Goal: Information Seeking & Learning: Check status

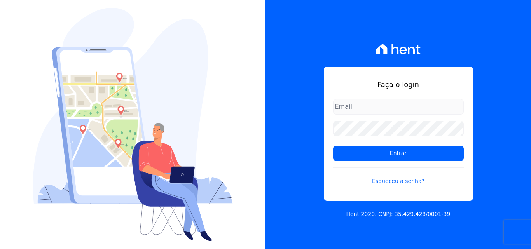
type input "luiz.nascimento@maislar.com"
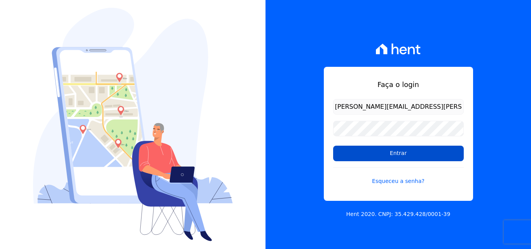
click at [352, 153] on input "Entrar" at bounding box center [398, 154] width 131 height 16
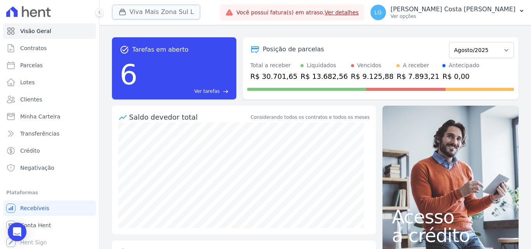
click at [163, 8] on button "Viva Mais Zona Sul L" at bounding box center [156, 12] width 88 height 15
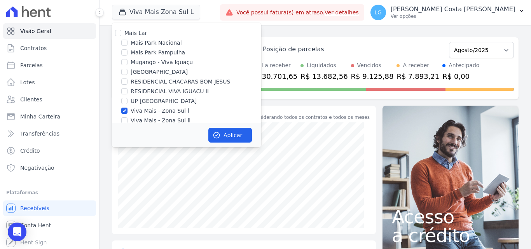
click at [164, 121] on label "Viva Mais - Zona Sul ll" at bounding box center [161, 121] width 60 height 8
click at [127, 121] on input "Viva Mais - Zona Sul ll" at bounding box center [124, 120] width 6 height 6
checkbox input "true"
click at [232, 136] on button "Aplicar" at bounding box center [230, 135] width 44 height 15
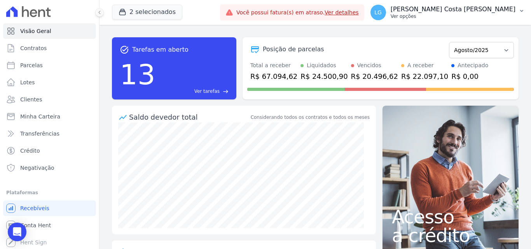
click at [419, 16] on div "[PERSON_NAME] [PERSON_NAME] [PERSON_NAME] Ver opções" at bounding box center [442, 13] width 145 height 16
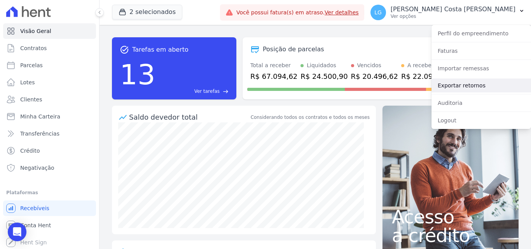
click at [455, 86] on link "Exportar retornos" at bounding box center [480, 85] width 99 height 14
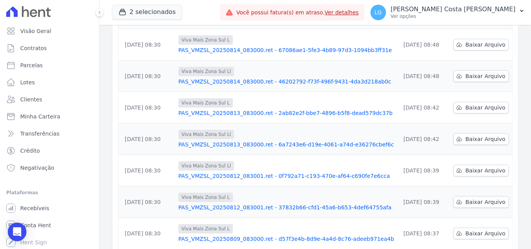
scroll to position [242, 0]
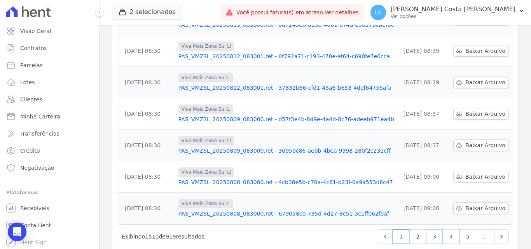
click at [432, 229] on link "3" at bounding box center [434, 236] width 17 height 15
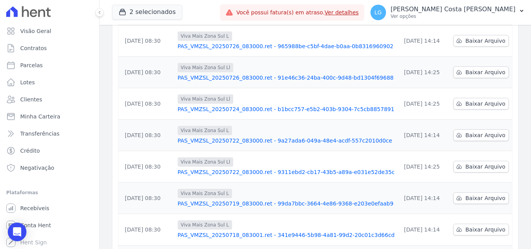
scroll to position [242, 0]
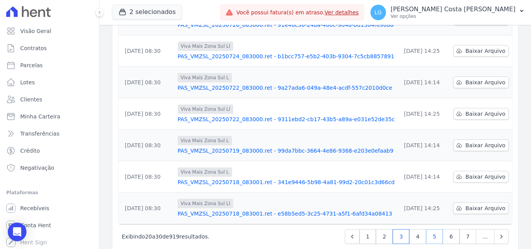
click at [436, 229] on link "5" at bounding box center [434, 236] width 17 height 15
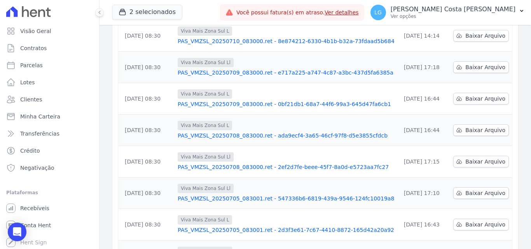
scroll to position [242, 0]
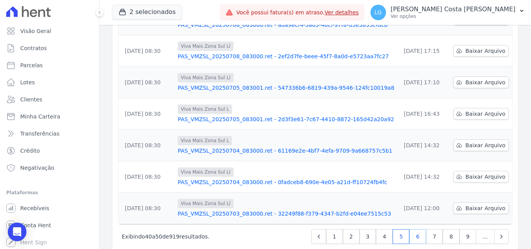
click at [421, 229] on link "6" at bounding box center [417, 236] width 17 height 15
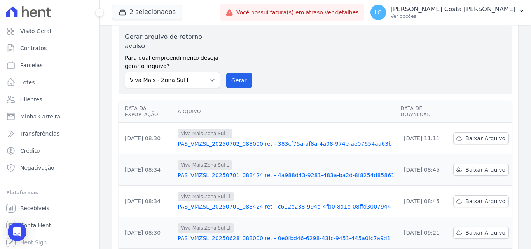
scroll to position [155, 0]
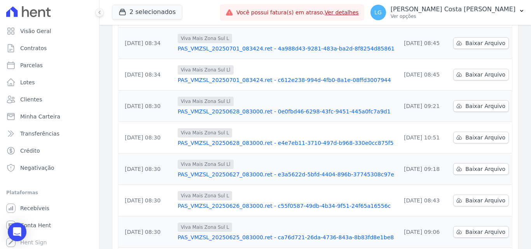
click at [219, 108] on link "PAS_VMZSL_20250628_083000.ret - 0e0fbd46-6298-43fc-9451-445a0fc7a9d1" at bounding box center [286, 112] width 217 height 8
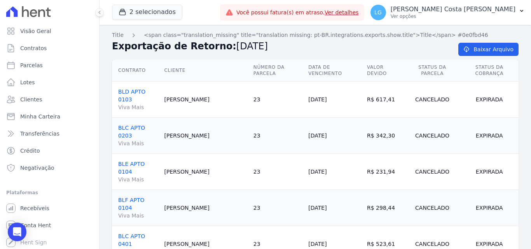
click at [286, 51] on h2 "Exportação de Retorno: [DATE]" at bounding box center [279, 46] width 334 height 14
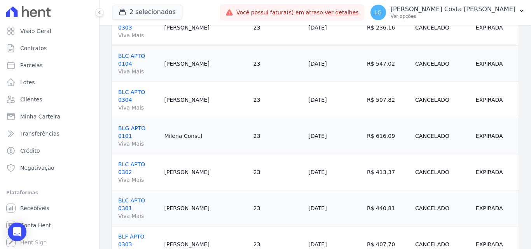
scroll to position [458, 0]
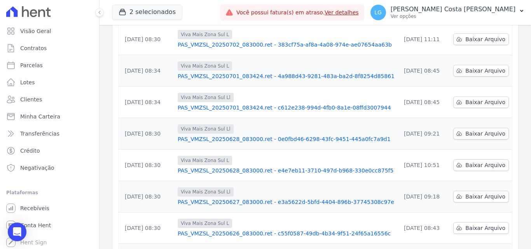
scroll to position [155, 0]
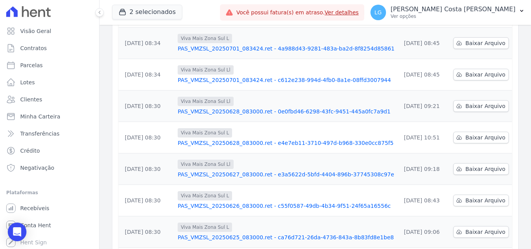
click at [200, 76] on link "PAS_VMZSL_20250701_083424.ret - c612e238-994d-4fb0-8a1e-08ffd3007944" at bounding box center [286, 80] width 217 height 8
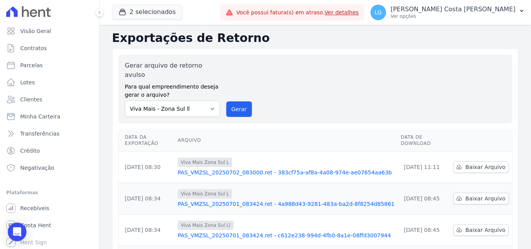
click at [230, 169] on link "PAS_VMZSL_20250702_083000.ret - 383cf75a-af8a-4a08-974e-ae07654aa63b" at bounding box center [286, 173] width 217 height 8
click at [214, 232] on link "PAS_VMZSL_20250701_083424.ret - c612e238-994d-4fb0-8a1e-08ffd3007944" at bounding box center [286, 236] width 217 height 8
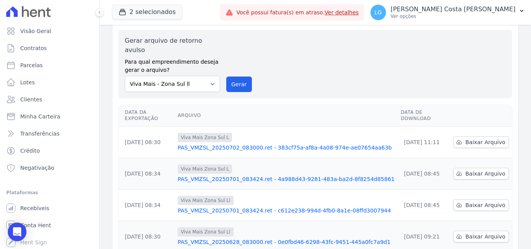
scroll to position [39, 0]
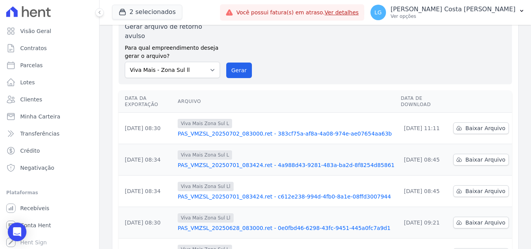
click at [214, 224] on link "PAS_VMZSL_20250628_083000.ret - 0e0fbd46-6298-43fc-9451-445a0fc7a9d1" at bounding box center [286, 228] width 217 height 8
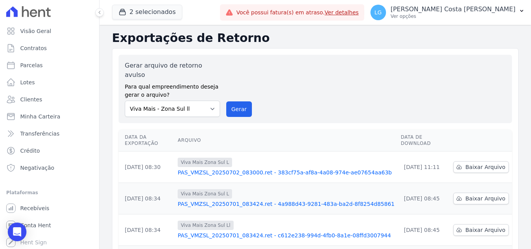
scroll to position [39, 0]
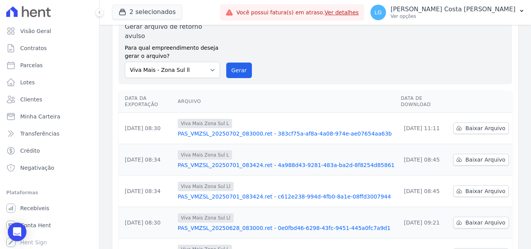
click at [220, 224] on link "PAS_VMZSL_20250628_083000.ret - 0e0fbd46-6298-43fc-9451-445a0fc7a9d1" at bounding box center [286, 228] width 217 height 8
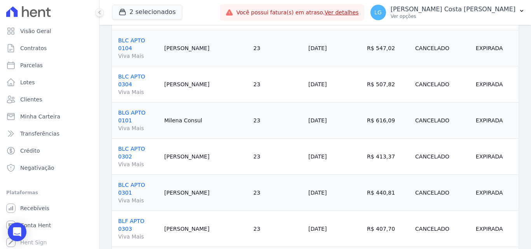
scroll to position [458, 0]
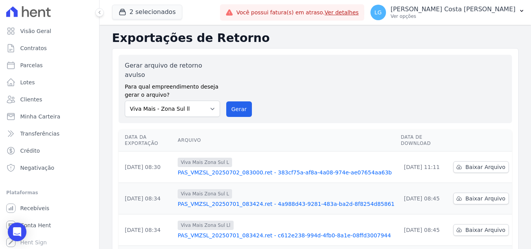
scroll to position [39, 0]
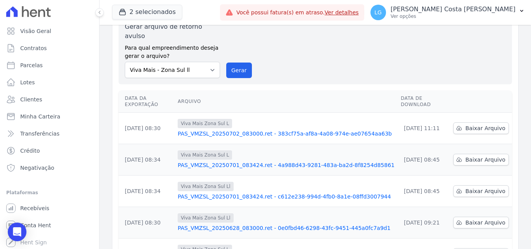
click at [229, 224] on link "PAS_VMZSL_20250628_083000.ret - 0e0fbd46-6298-43fc-9451-445a0fc7a9d1" at bounding box center [286, 228] width 217 height 8
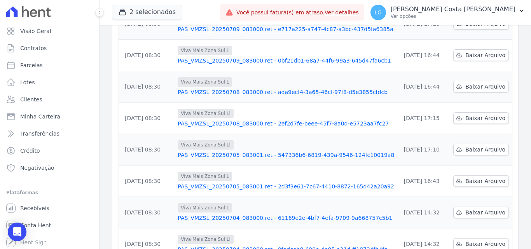
scroll to position [233, 0]
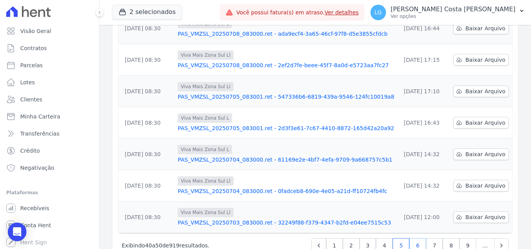
click at [414, 238] on link "6" at bounding box center [417, 245] width 17 height 15
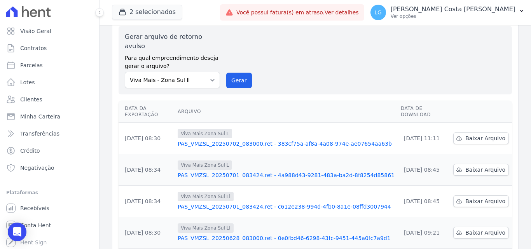
scroll to position [78, 0]
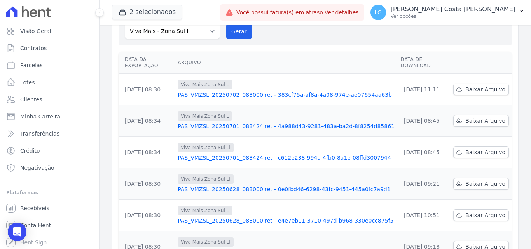
click at [247, 206] on div "Viva Mais Zona Sul L PAS_VMZSL_20250628_083000.ret - e4e7eb11-3710-497d-b968-33…" at bounding box center [286, 215] width 217 height 19
click at [235, 217] on link "PAS_VMZSL_20250628_083000.ret - e4e7eb11-3710-497d-b968-330e0cc875f5" at bounding box center [286, 221] width 217 height 8
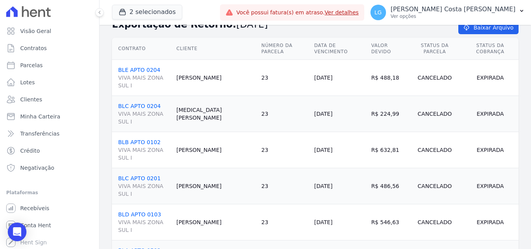
scroll to position [33, 0]
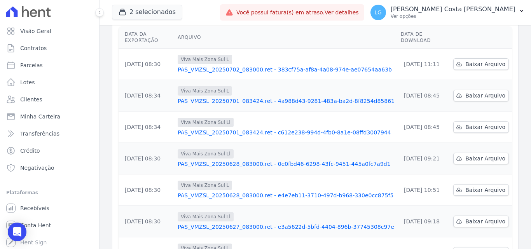
scroll to position [117, 0]
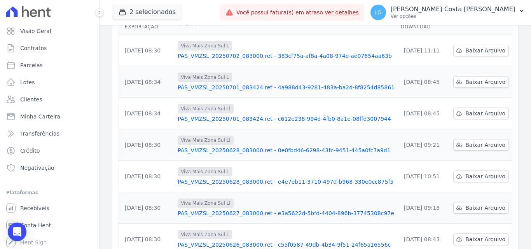
click at [254, 146] on link "PAS_VMZSL_20250628_083000.ret - 0e0fbd46-6298-43fc-9451-445a0fc7a9d1" at bounding box center [286, 150] width 217 height 8
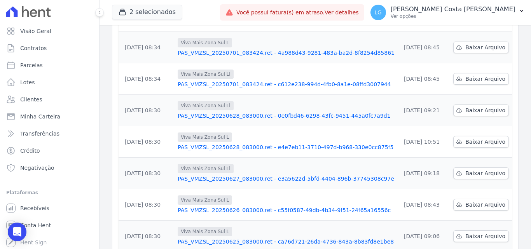
scroll to position [203, 0]
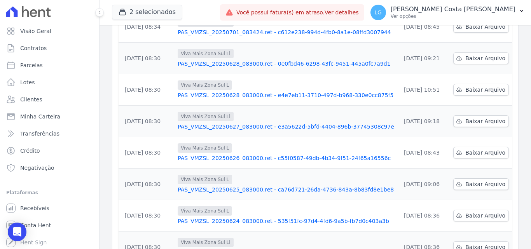
click at [239, 123] on link "PAS_VMZSL_20250627_083000.ret - e3a5622d-5bfd-4404-896b-37745308c97e" at bounding box center [286, 127] width 217 height 8
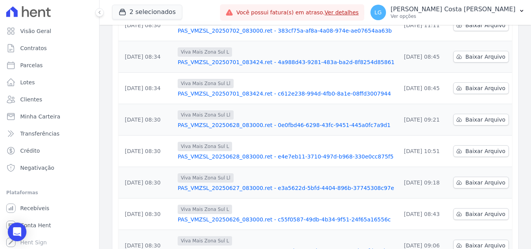
scroll to position [155, 0]
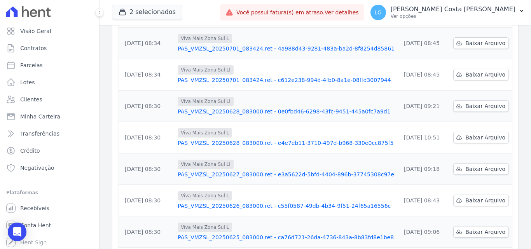
click at [236, 202] on link "PAS_VMZSL_20250626_083000.ret - c55f0587-49db-4b34-9f51-24f65a16556c" at bounding box center [286, 206] width 217 height 8
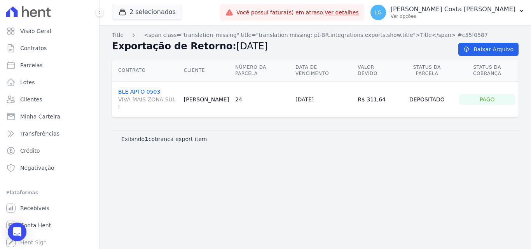
drag, startPoint x: 217, startPoint y: 161, endPoint x: 215, endPoint y: 157, distance: 5.0
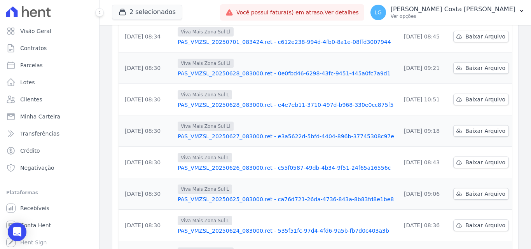
scroll to position [194, 0]
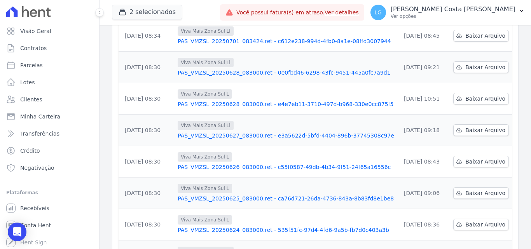
click at [229, 163] on link "PAS_VMZSL_20250626_083000.ret - c55f0587-49db-4b34-9f51-24f65a16556c" at bounding box center [286, 167] width 217 height 8
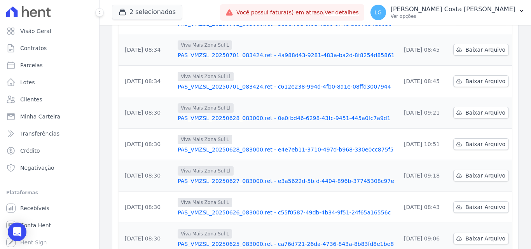
scroll to position [155, 0]
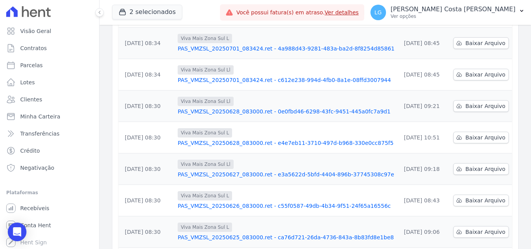
click at [233, 202] on link "PAS_VMZSL_20250626_083000.ret - c55f0587-49db-4b34-9f51-24f65a16556c" at bounding box center [286, 206] width 217 height 8
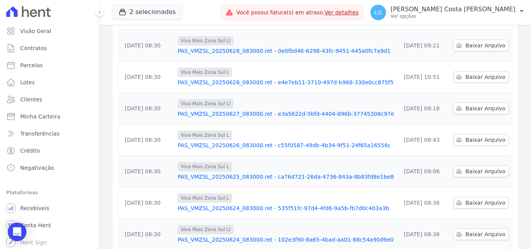
scroll to position [233, 0]
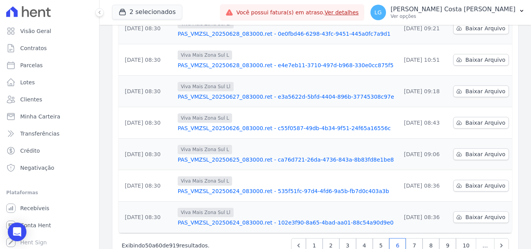
click at [228, 156] on link "PAS_VMZSL_20250625_083000.ret - ca76d721-26da-4736-843a-8b83fd8e1be8" at bounding box center [286, 160] width 217 height 8
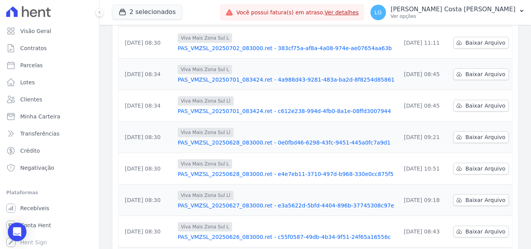
scroll to position [242, 0]
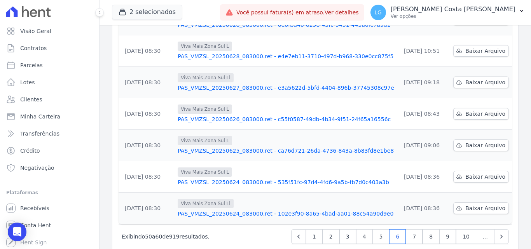
click at [214, 210] on link "PAS_VMZSL_20250624_083000.ret - 102e3f90-8a65-4bad-aa01-88c54a90d9e0" at bounding box center [286, 214] width 217 height 8
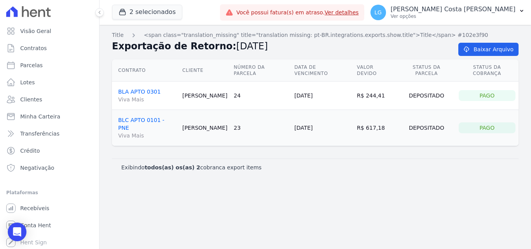
drag, startPoint x: 322, startPoint y: 153, endPoint x: 319, endPoint y: 142, distance: 11.1
click at [320, 158] on div "Exibindo todos(as) os(as) 2 cobranca export items" at bounding box center [315, 166] width 406 height 17
click at [278, 200] on div "Title <span class="translation_missing" title="translation missing: pt-BR.integ…" at bounding box center [314, 137] width 431 height 224
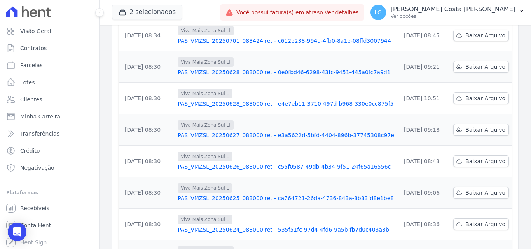
scroll to position [233, 0]
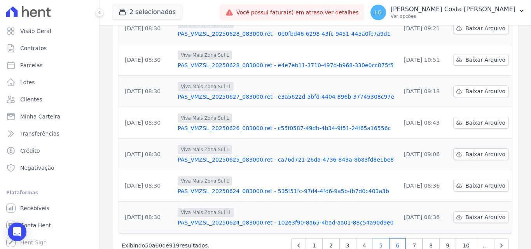
click at [383, 238] on link "5" at bounding box center [381, 245] width 17 height 15
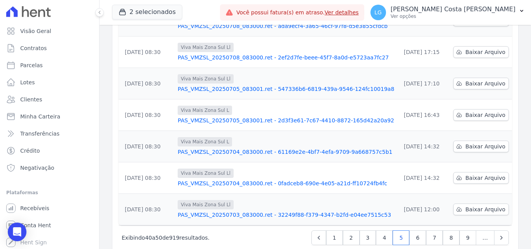
scroll to position [242, 0]
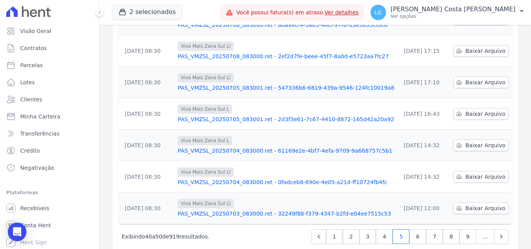
click at [257, 210] on link "PAS_VMZSL_20250703_083000.ret - 32249f88-f379-4347-b2fd-e04ee7515c53" at bounding box center [286, 214] width 216 height 8
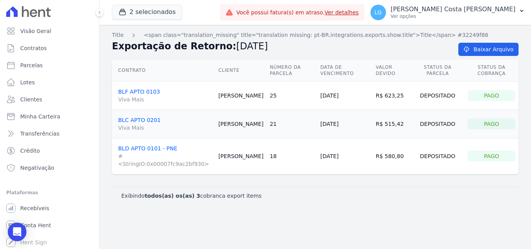
drag, startPoint x: 277, startPoint y: 199, endPoint x: 276, endPoint y: 195, distance: 4.1
click at [277, 199] on div "Exibindo todos(as) os(as) 3 cobranca export items" at bounding box center [315, 196] width 388 height 8
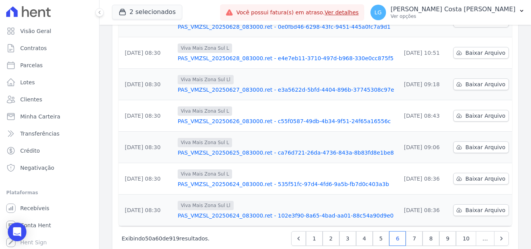
scroll to position [242, 0]
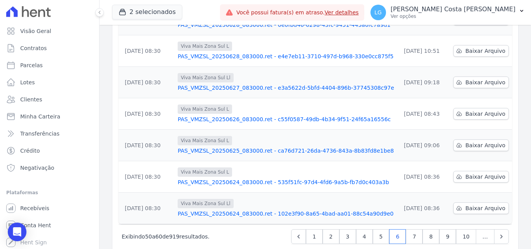
click at [259, 210] on link "PAS_VMZSL_20250624_083000.ret - 102e3f90-8a65-4bad-aa01-88c54a90d9e0" at bounding box center [286, 214] width 217 height 8
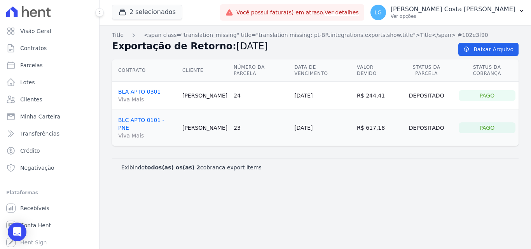
drag, startPoint x: 264, startPoint y: 186, endPoint x: 258, endPoint y: 181, distance: 7.2
click at [263, 186] on div "Title <span class="translation_missing" title="translation missing: pt-BR.integ…" at bounding box center [314, 137] width 431 height 224
drag, startPoint x: 258, startPoint y: 181, endPoint x: 251, endPoint y: 177, distance: 8.7
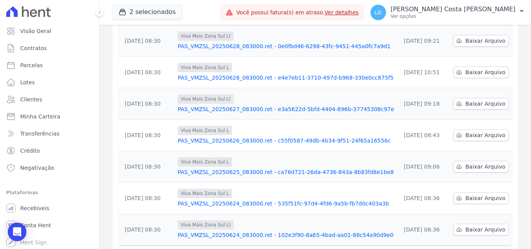
scroll to position [242, 0]
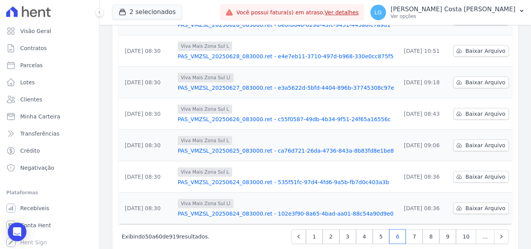
click at [225, 178] on link "PAS_VMZSL_20250624_083000.ret - 535f51fc-97d4-4fd6-9a5b-fb7d0c403a3b" at bounding box center [286, 182] width 217 height 8
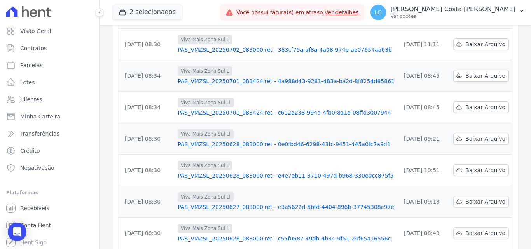
scroll to position [242, 0]
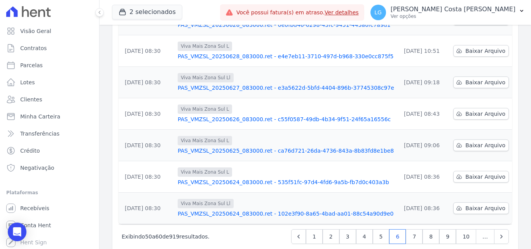
click at [230, 147] on link "PAS_VMZSL_20250625_083000.ret - ca76d721-26da-4736-843a-8b83fd8e1be8" at bounding box center [286, 151] width 217 height 8
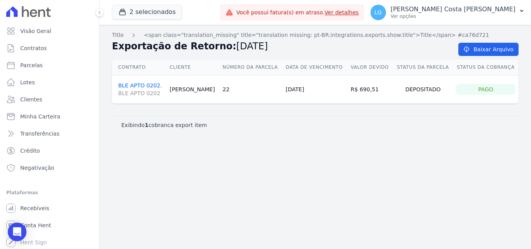
drag, startPoint x: 229, startPoint y: 130, endPoint x: 227, endPoint y: 124, distance: 5.7
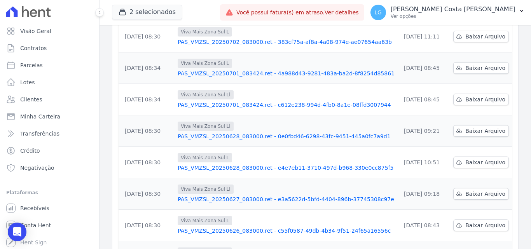
scroll to position [233, 0]
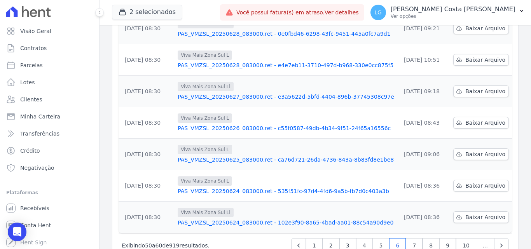
click at [218, 124] on link "PAS_VMZSL_20250626_083000.ret - c55f0587-49db-4b34-9f51-24f65a16556c" at bounding box center [286, 128] width 217 height 8
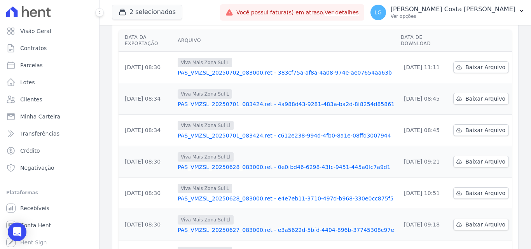
scroll to position [242, 0]
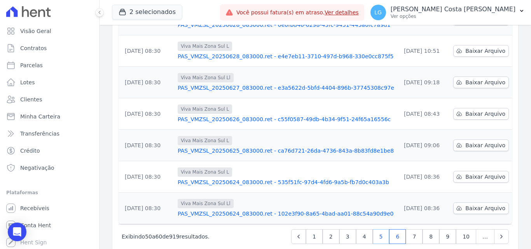
click at [383, 229] on link "5" at bounding box center [381, 236] width 17 height 15
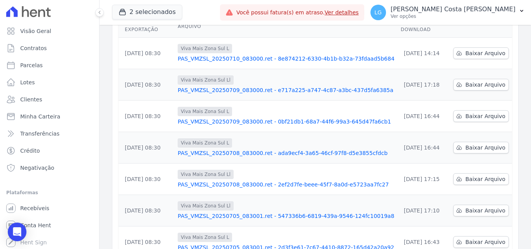
scroll to position [242, 0]
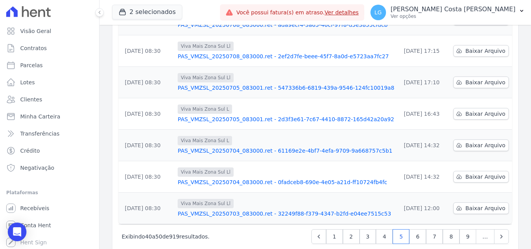
click at [271, 210] on link "PAS_VMZSL_20250703_083000.ret - 32249f88-f379-4347-b2fd-e04ee7515c53" at bounding box center [286, 214] width 216 height 8
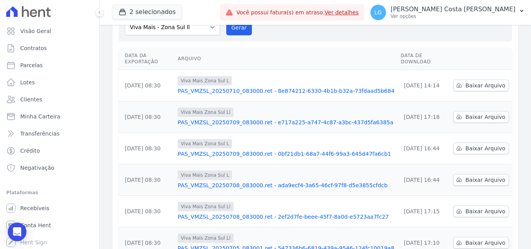
scroll to position [242, 0]
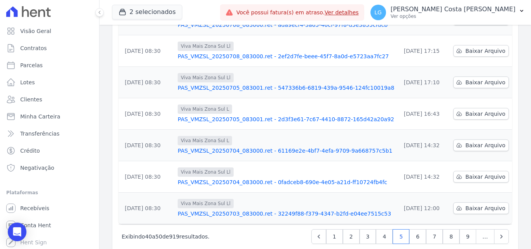
click at [247, 178] on link "PAS_VMZSL_20250704_083000.ret - 0fadceb8-690e-4e05-a21d-ff10724fb4fc" at bounding box center [286, 182] width 216 height 8
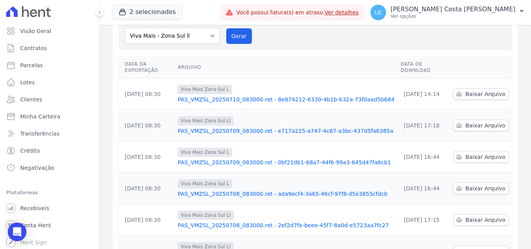
scroll to position [242, 0]
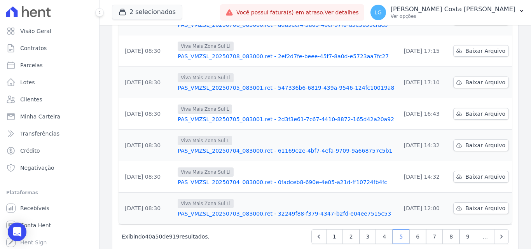
click at [253, 147] on link "PAS_VMZSL_20250704_083000.ret - 61169e2e-4bf7-4efa-9709-9a668757c5b1" at bounding box center [286, 151] width 216 height 8
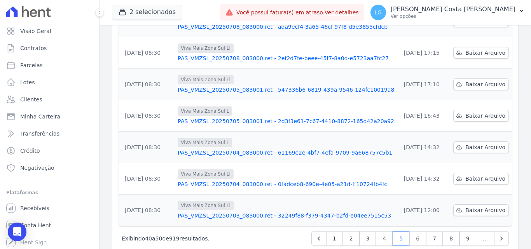
scroll to position [242, 0]
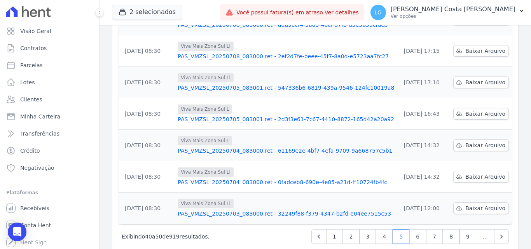
click at [244, 115] on link "PAS_VMZSL_20250705_083001.ret - 2d3f3e61-7c67-4410-8872-165d42a20a92" at bounding box center [286, 119] width 216 height 8
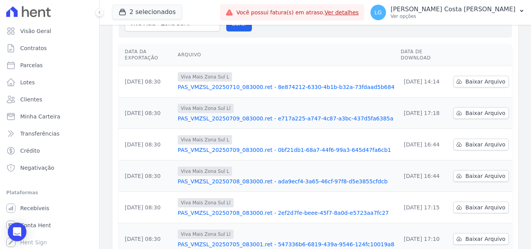
scroll to position [242, 0]
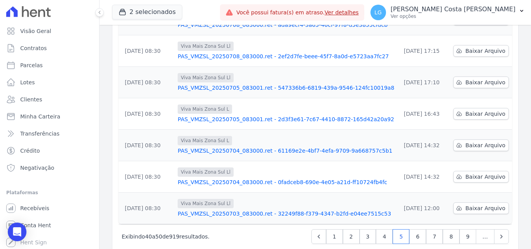
click at [217, 115] on link "PAS_VMZSL_20250705_083001.ret - 2d3f3e61-7c67-4410-8872-165d42a20a92" at bounding box center [286, 119] width 216 height 8
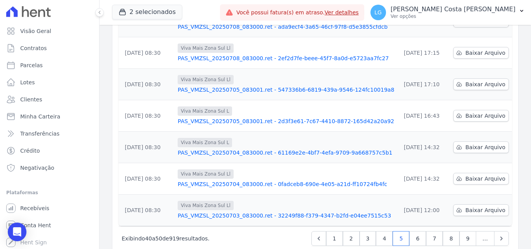
scroll to position [242, 0]
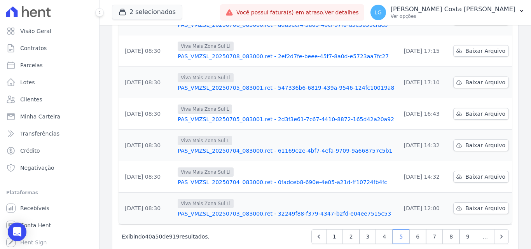
click at [213, 84] on link "PAS_VMZSL_20250705_083001.ret - 547336b6-6819-439a-9546-124fc10019a8" at bounding box center [286, 88] width 216 height 8
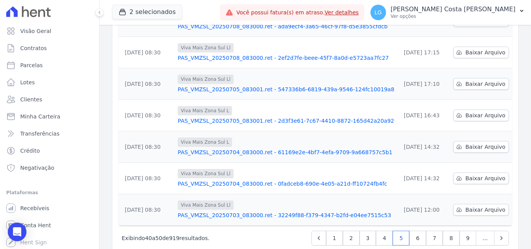
scroll to position [242, 0]
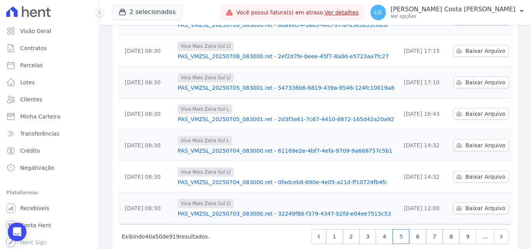
click at [226, 52] on link "PAS_VMZSL_20250708_083000.ret - 2ef2d7fe-beee-45f7-8a0d-e5723aa7fc27" at bounding box center [286, 56] width 216 height 8
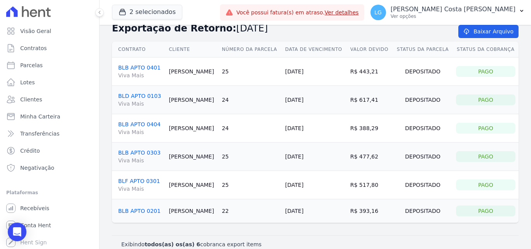
scroll to position [28, 0]
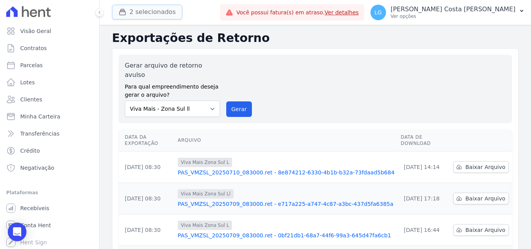
click at [138, 9] on button "2 selecionados" at bounding box center [147, 12] width 70 height 15
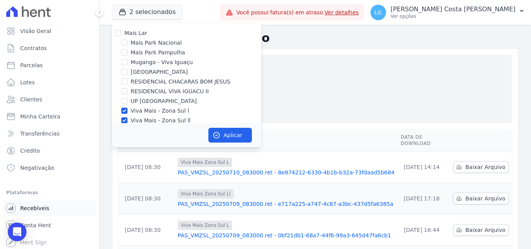
click at [38, 209] on span "Recebíveis" at bounding box center [34, 208] width 29 height 8
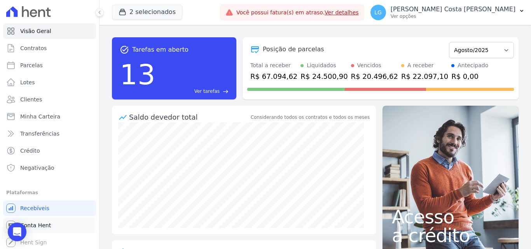
click at [46, 222] on span "Conta Hent" at bounding box center [35, 225] width 31 height 8
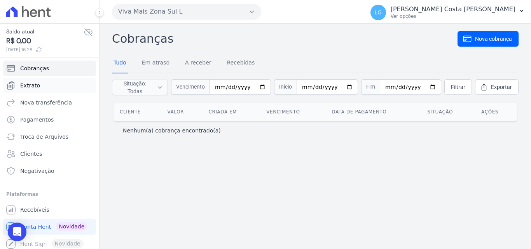
click at [50, 79] on link "Extrato" at bounding box center [49, 86] width 93 height 16
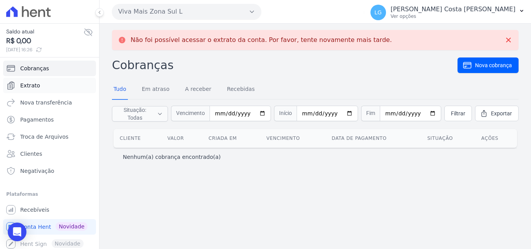
click at [40, 87] on link "Extrato" at bounding box center [49, 86] width 93 height 16
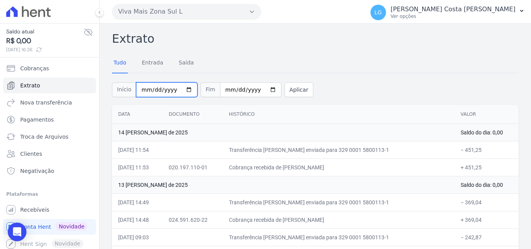
click at [183, 88] on input "[DATE]" at bounding box center [166, 89] width 61 height 15
type input "[DATE]"
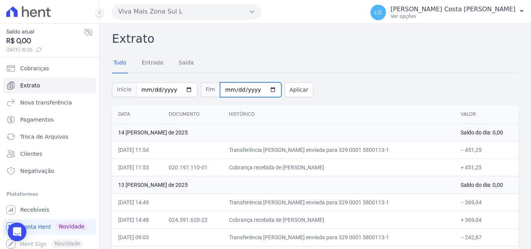
click at [261, 89] on input "[DATE]" at bounding box center [250, 89] width 61 height 15
type input "[DATE]"
click at [292, 87] on button "Aplicar" at bounding box center [298, 89] width 29 height 15
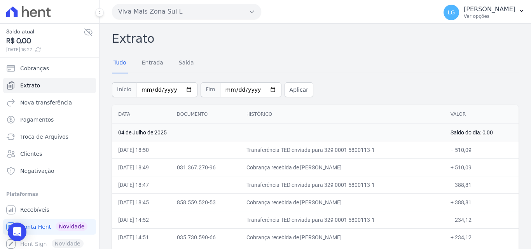
click at [355, 87] on div "Início 2025-06-23 Fim 2025-07-04 Aplicar" at bounding box center [315, 89] width 406 height 32
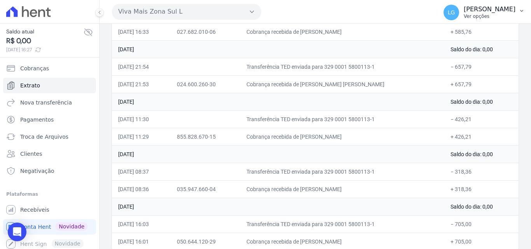
click at [484, 9] on p "[PERSON_NAME] Costa [PERSON_NAME]" at bounding box center [489, 9] width 52 height 8
click at [462, 37] on link "Logout" at bounding box center [480, 33] width 99 height 14
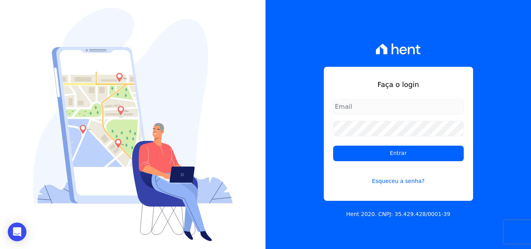
type input "luiz.nascimento@maislar.com"
